Goal: Information Seeking & Learning: Learn about a topic

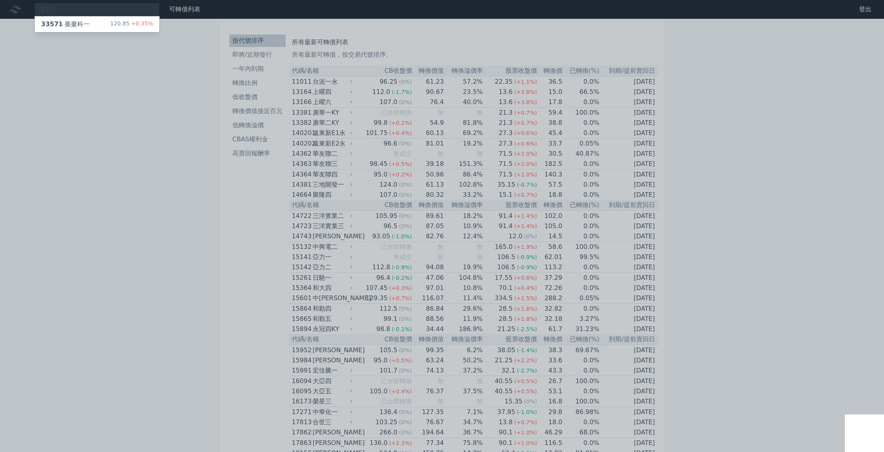
type input "3"
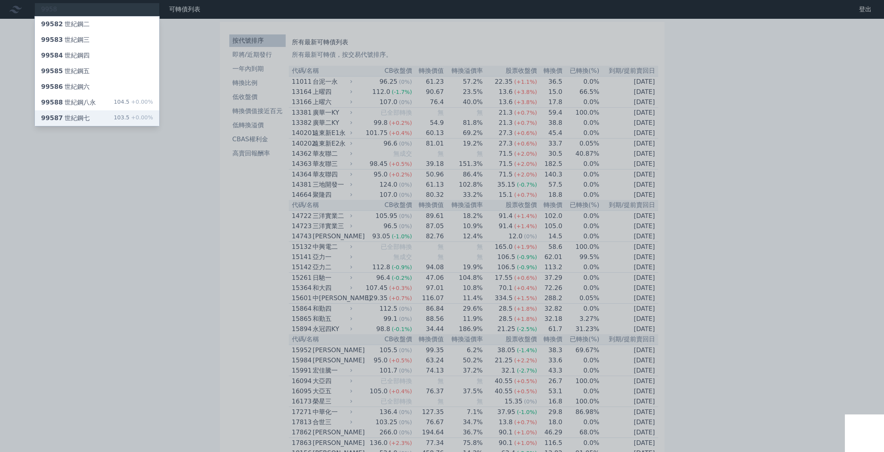
type input "9958"
click at [81, 126] on div "99587 世紀鋼七 103.5 +0.00%" at bounding box center [97, 118] width 124 height 16
click at [92, 107] on div "99588 世紀鋼八永" at bounding box center [68, 102] width 55 height 9
